Goal: Task Accomplishment & Management: Complete application form

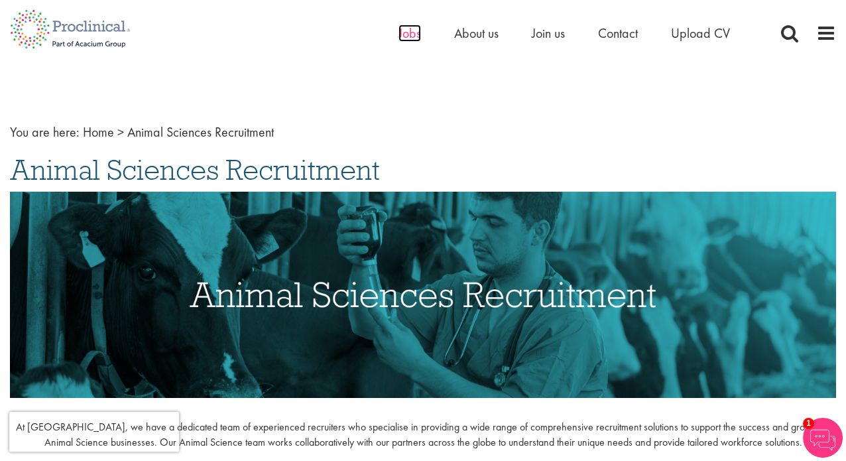
click at [409, 32] on span "Jobs" at bounding box center [410, 33] width 23 height 17
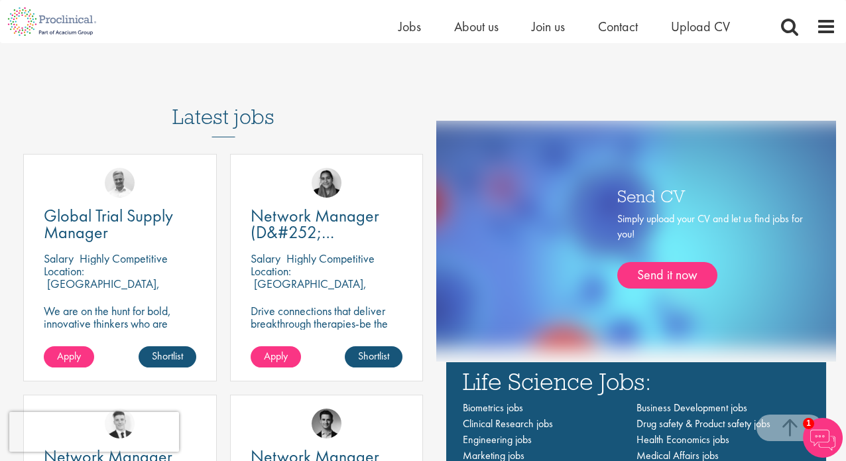
scroll to position [722, 0]
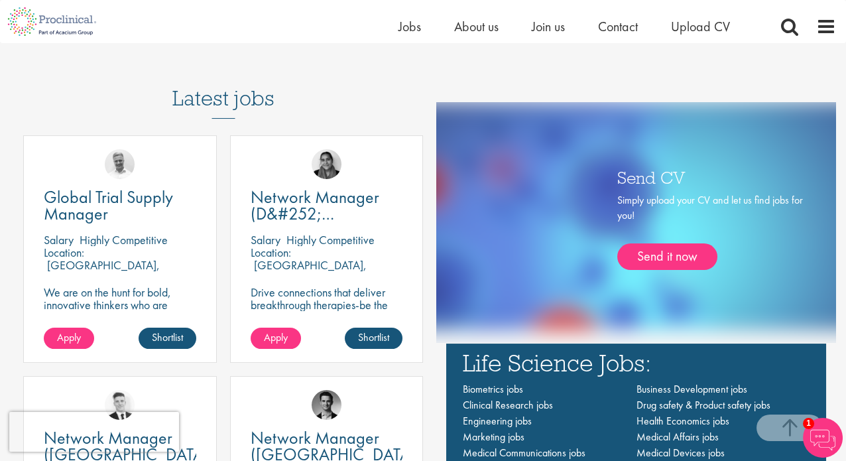
drag, startPoint x: 848, startPoint y: 61, endPoint x: 856, endPoint y: 163, distance: 102.5
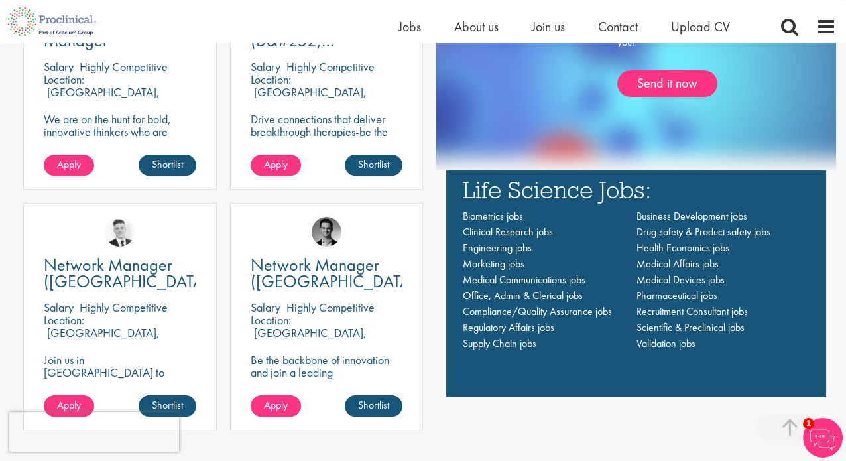
scroll to position [911, 0]
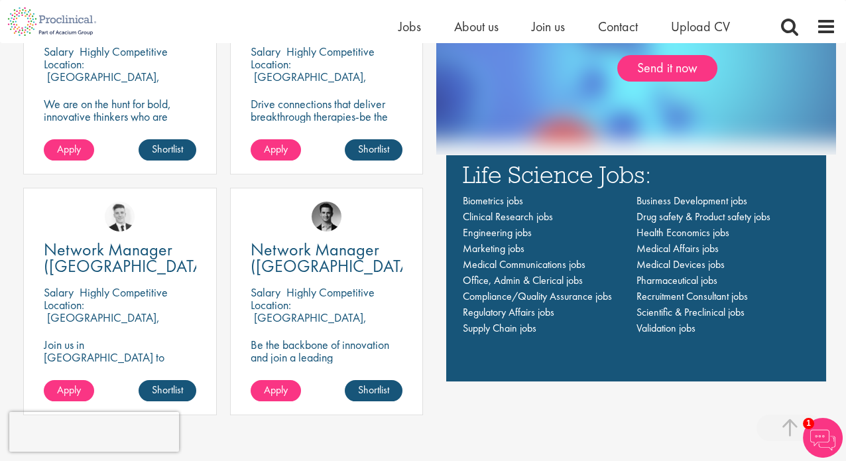
click at [842, 181] on div "Latest jobs Global Trial Supply Manager [GEOGRAPHIC_DATA] Highly Competitive Lo…" at bounding box center [423, 146] width 846 height 563
click at [823, 24] on span at bounding box center [827, 27] width 20 height 20
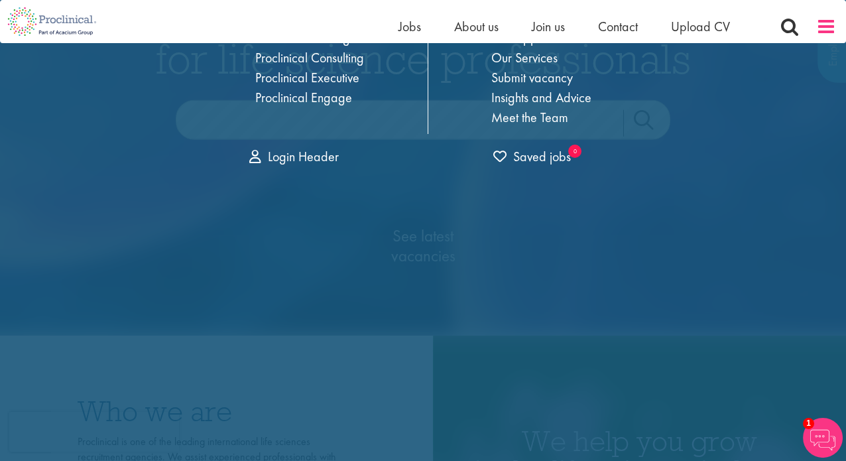
scroll to position [0, 0]
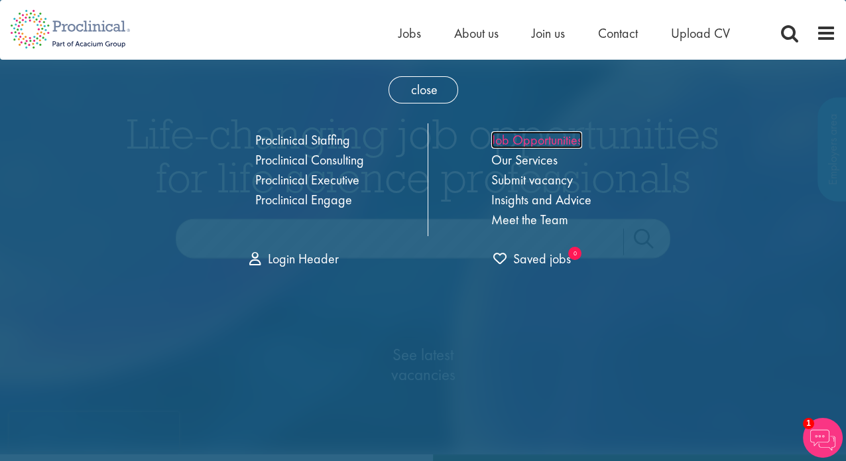
click at [552, 137] on link "Job Opportunities" at bounding box center [537, 139] width 91 height 17
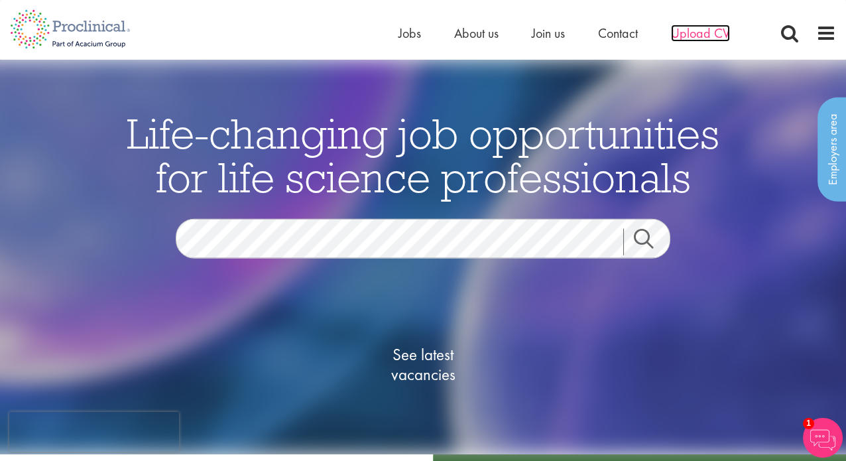
click at [711, 36] on span "Upload CV" at bounding box center [700, 33] width 59 height 17
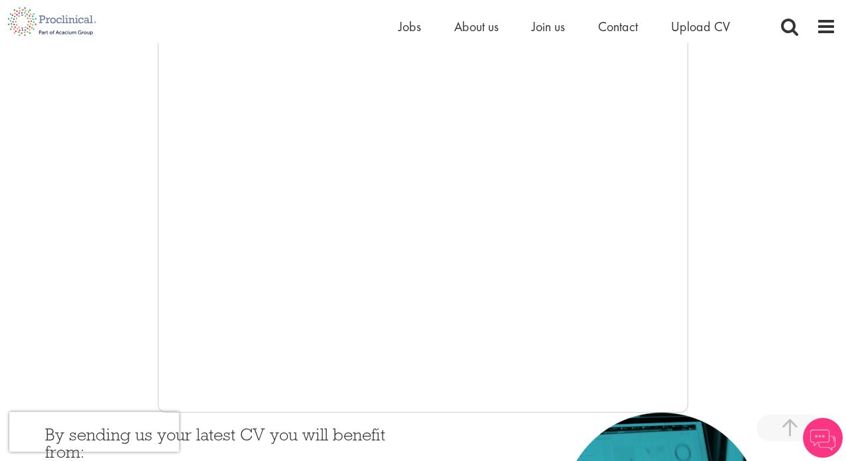
scroll to position [264, 0]
